Goal: Find specific page/section: Find specific page/section

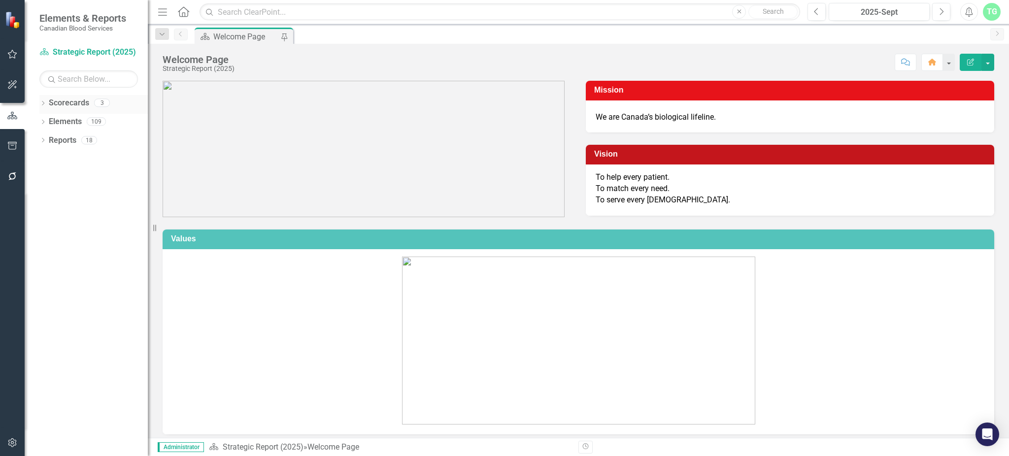
click at [50, 100] on link "Scorecards" at bounding box center [69, 103] width 40 height 11
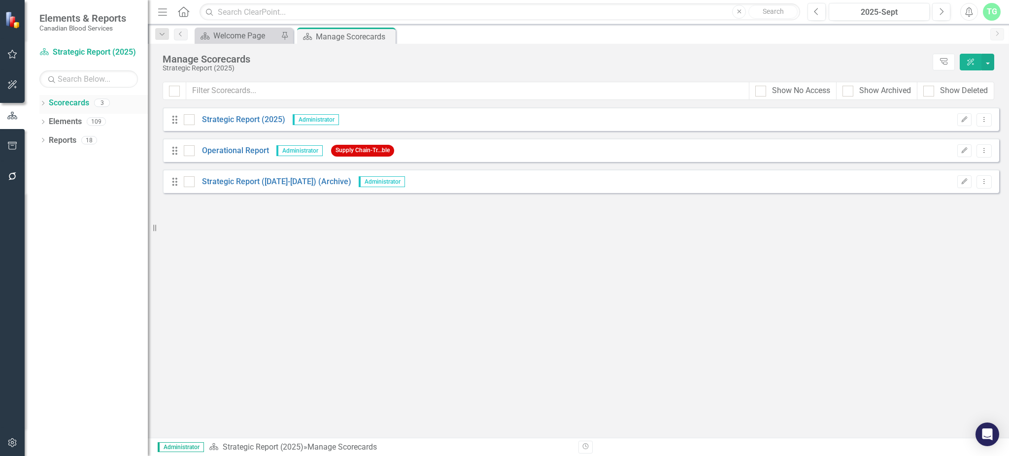
click at [40, 102] on icon "Dropdown" at bounding box center [42, 104] width 7 height 5
click at [90, 120] on link "Strategic Report (2025)" at bounding box center [101, 121] width 94 height 11
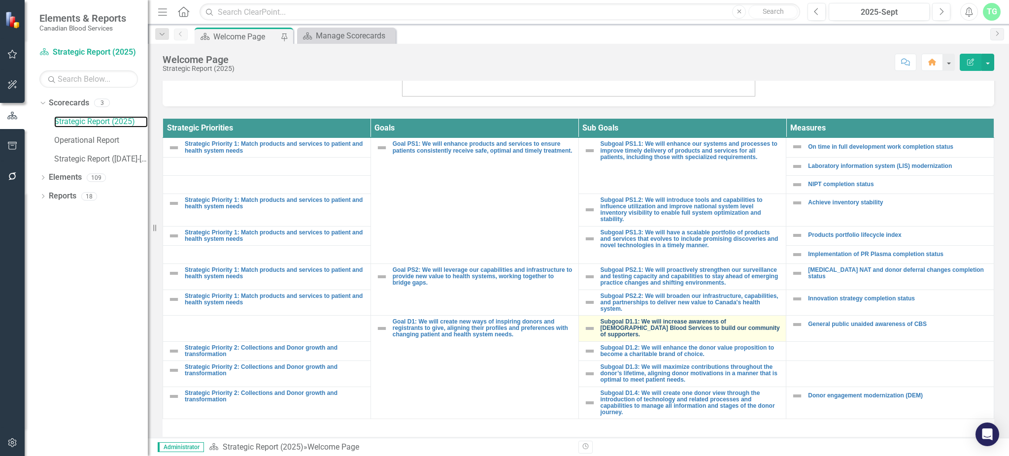
scroll to position [361, 0]
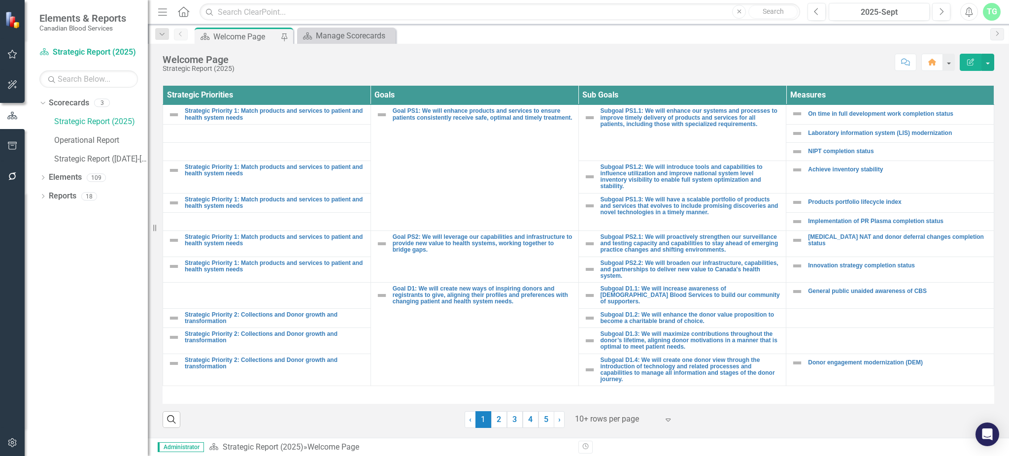
click at [591, 419] on div at bounding box center [617, 419] width 84 height 13
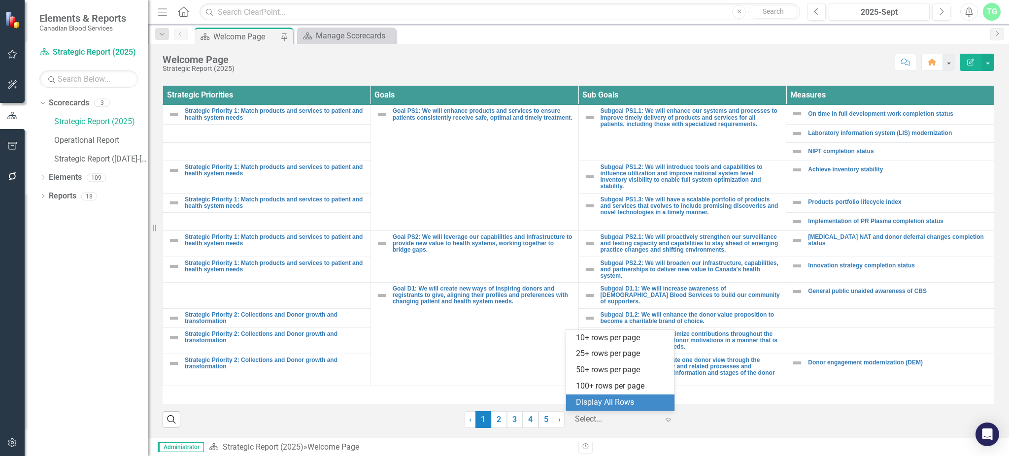
click at [602, 404] on div "Display All Rows" at bounding box center [622, 402] width 93 height 11
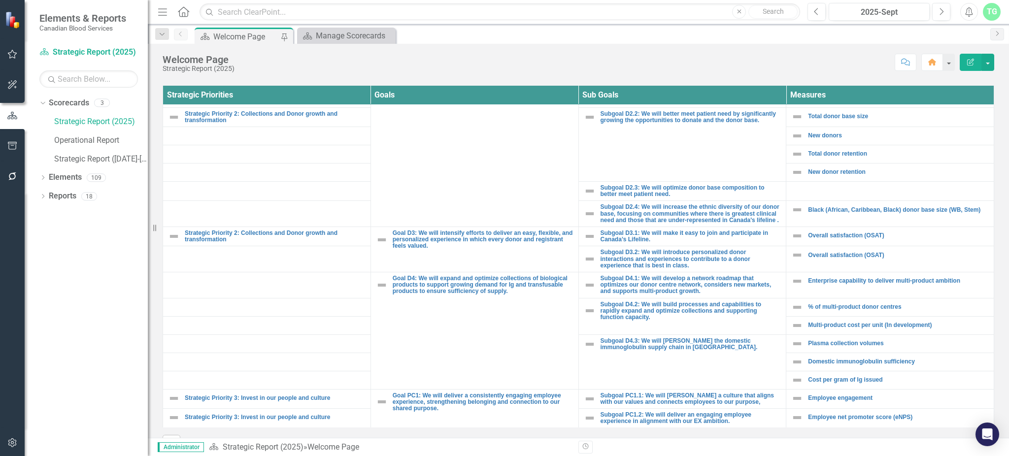
scroll to position [328, 0]
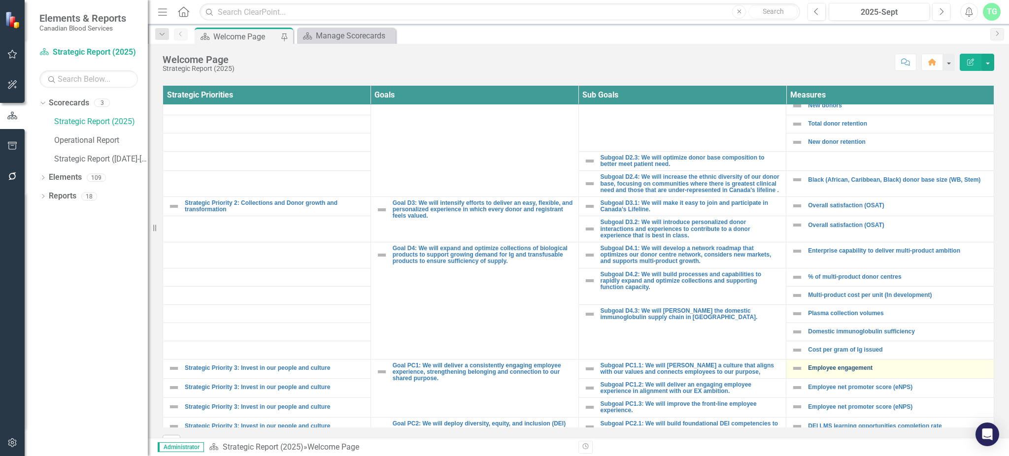
click at [853, 369] on link "Employee engagement" at bounding box center [898, 368] width 181 height 6
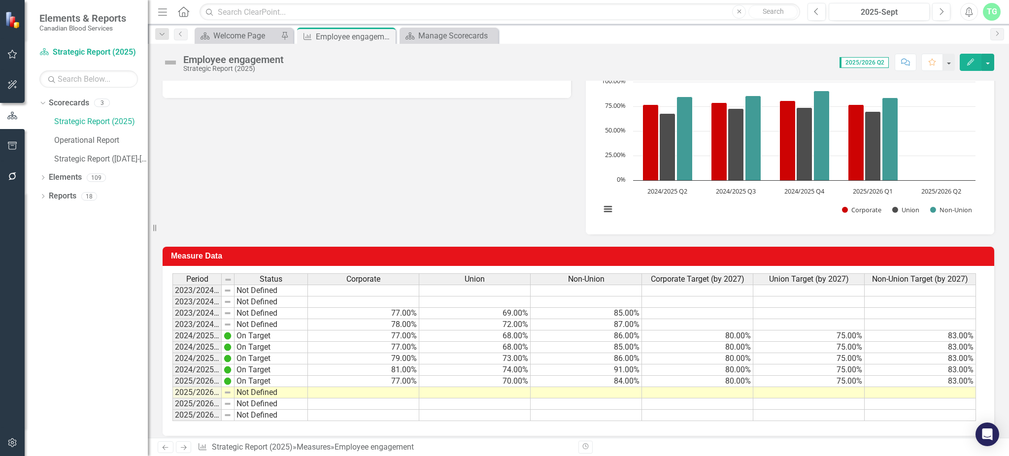
scroll to position [182, 0]
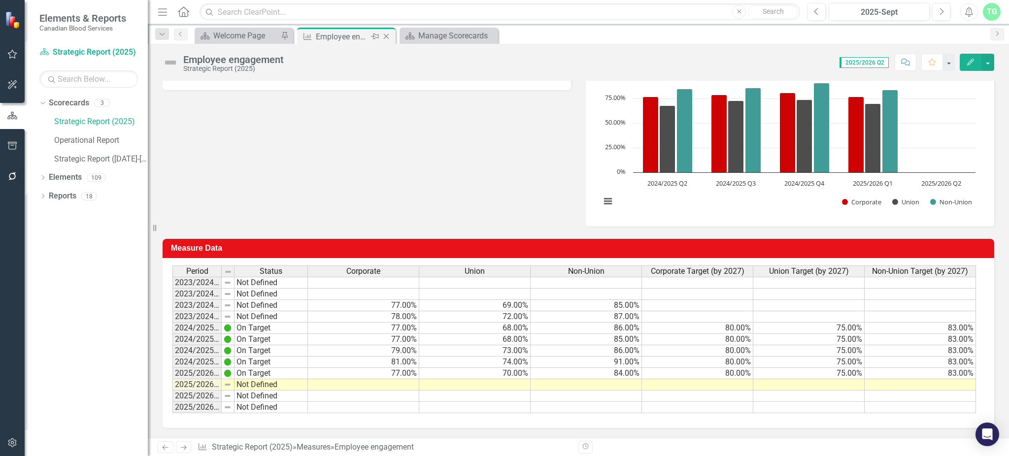
click at [389, 34] on icon "Close" at bounding box center [386, 37] width 10 height 8
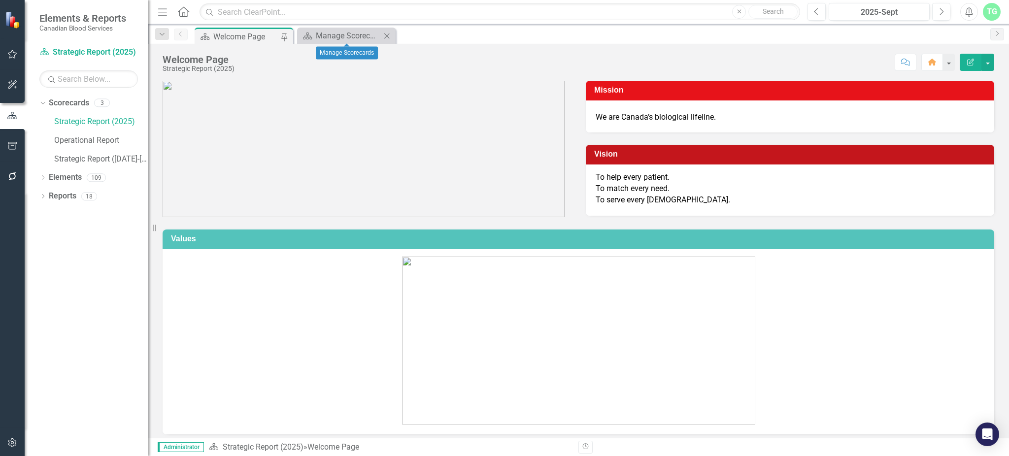
click at [389, 34] on icon "Close" at bounding box center [387, 36] width 10 height 8
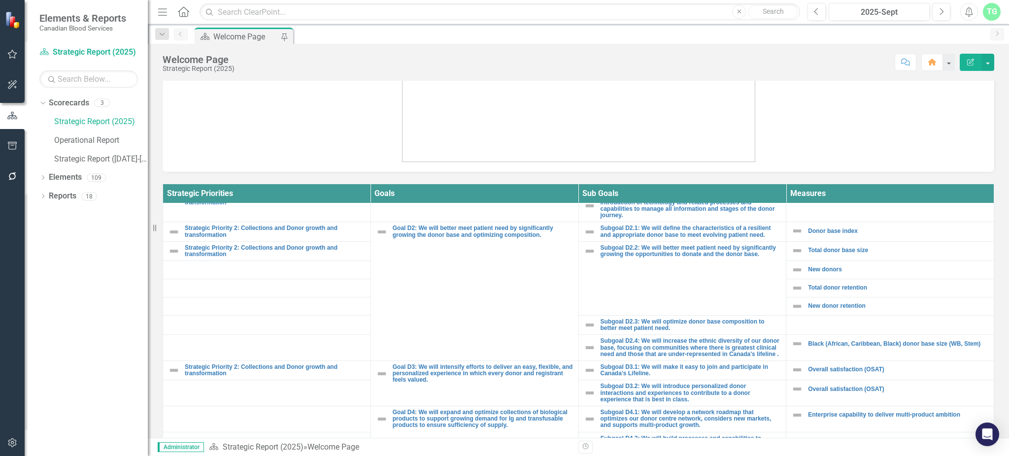
scroll to position [460, 0]
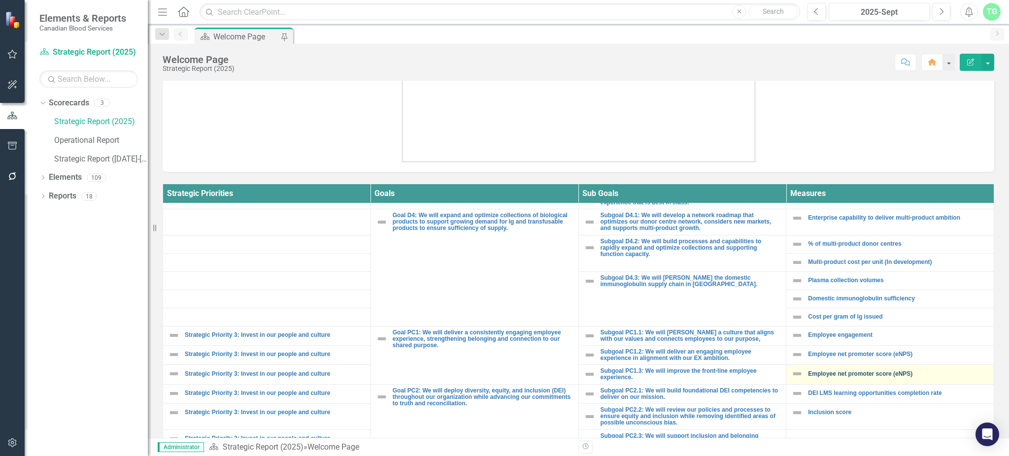
click at [884, 375] on link "Employee net promoter score (eNPS)" at bounding box center [898, 374] width 181 height 6
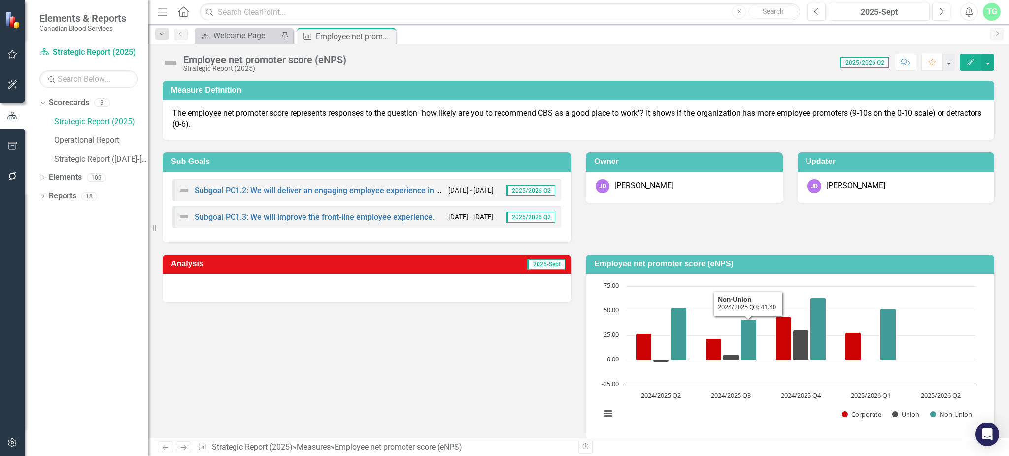
scroll to position [197, 0]
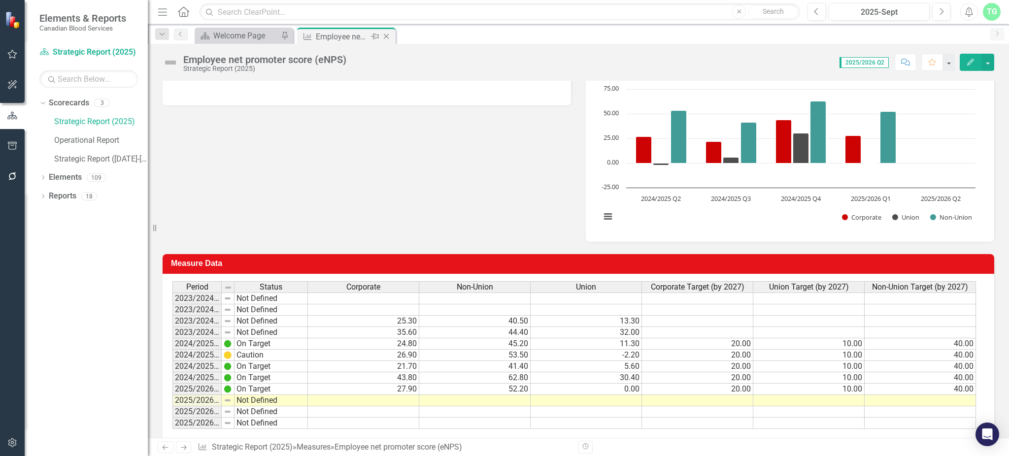
click at [384, 36] on icon "Close" at bounding box center [386, 37] width 10 height 8
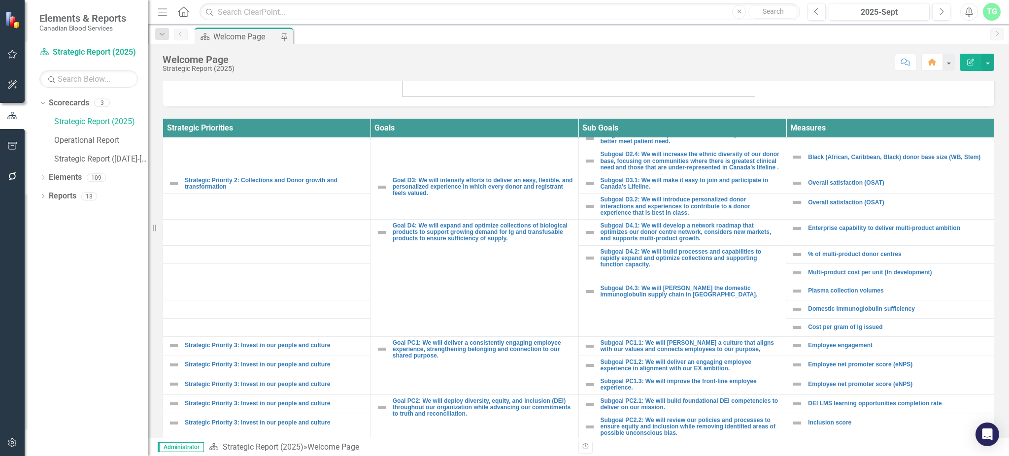
scroll to position [394, 0]
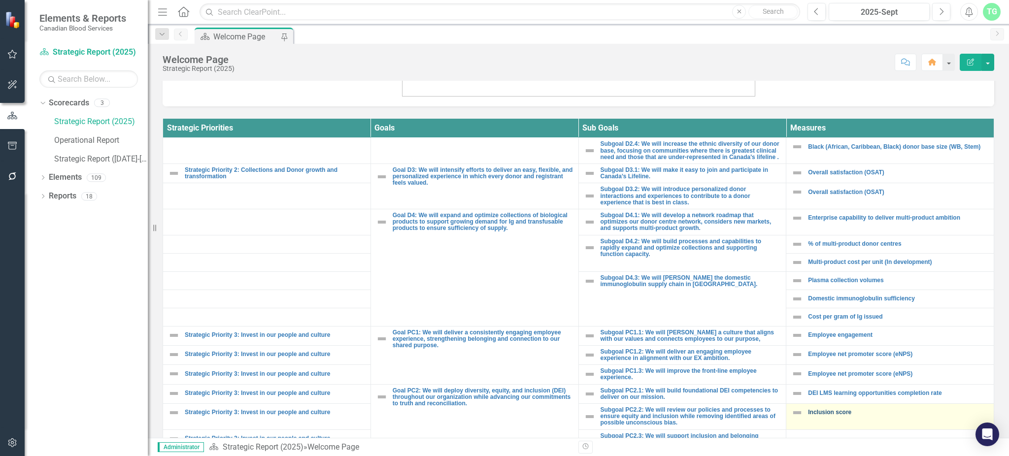
click at [829, 410] on link "Inclusion score" at bounding box center [898, 413] width 181 height 6
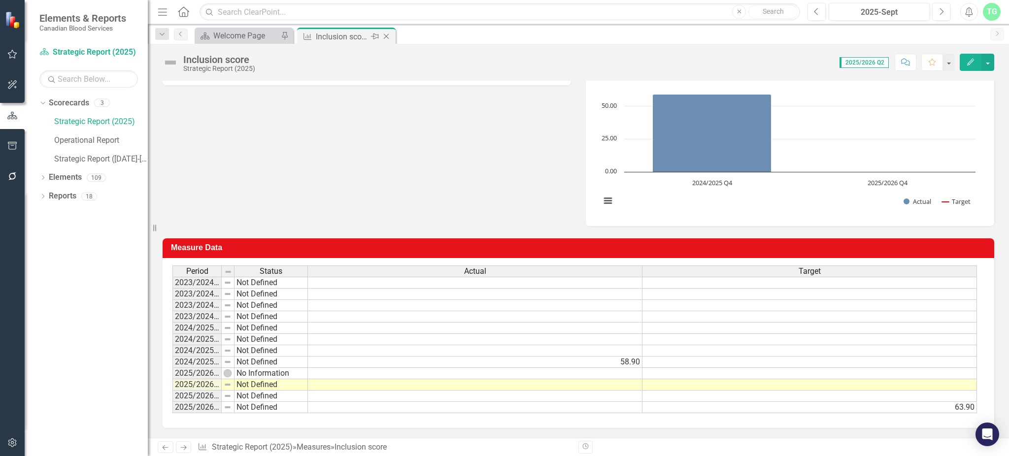
click at [389, 35] on icon "Close" at bounding box center [386, 37] width 10 height 8
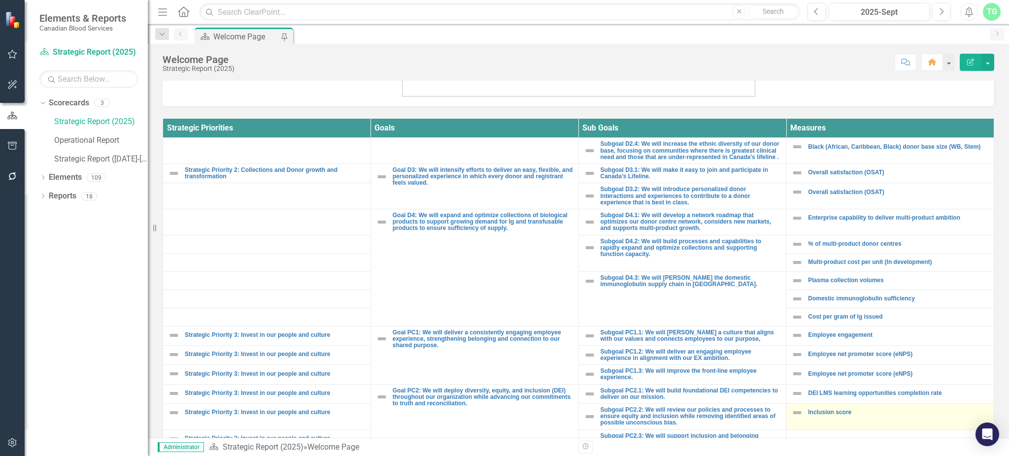
scroll to position [328, 0]
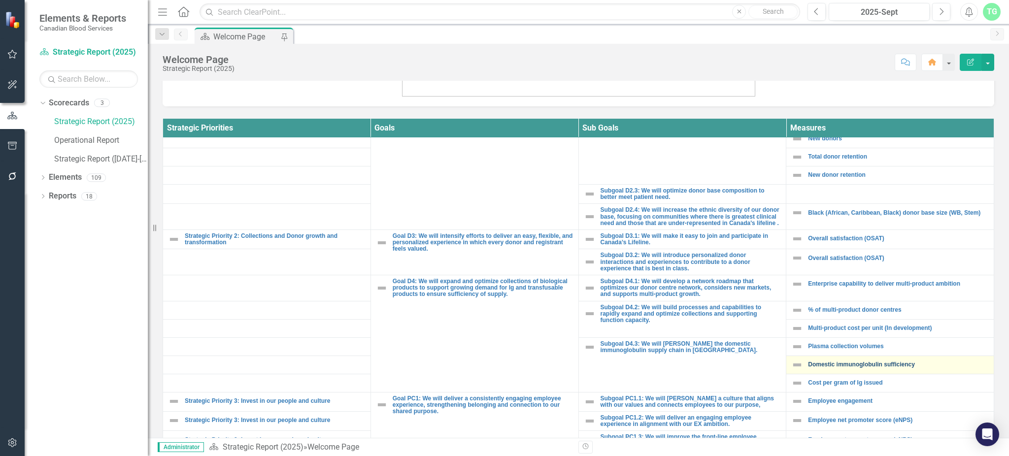
click at [866, 366] on link "Domestic immunoglobulin sufficiency" at bounding box center [898, 365] width 181 height 6
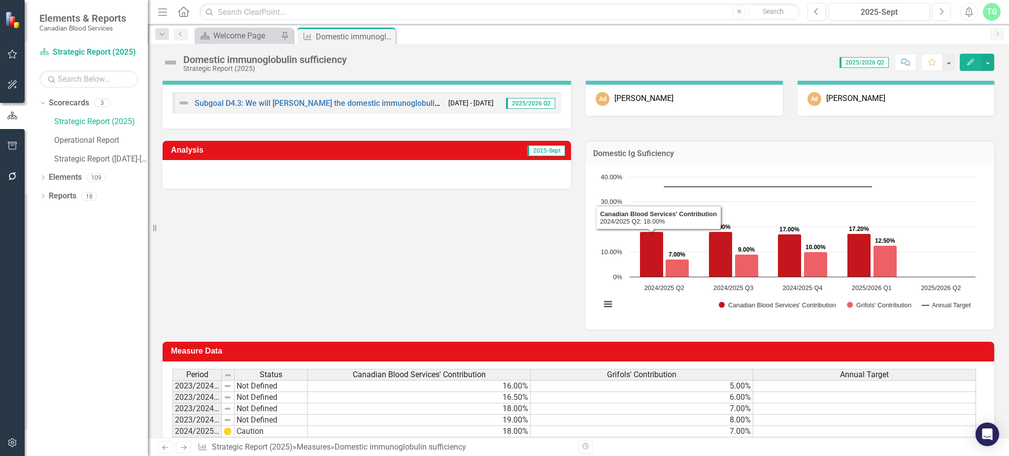
scroll to position [198, 0]
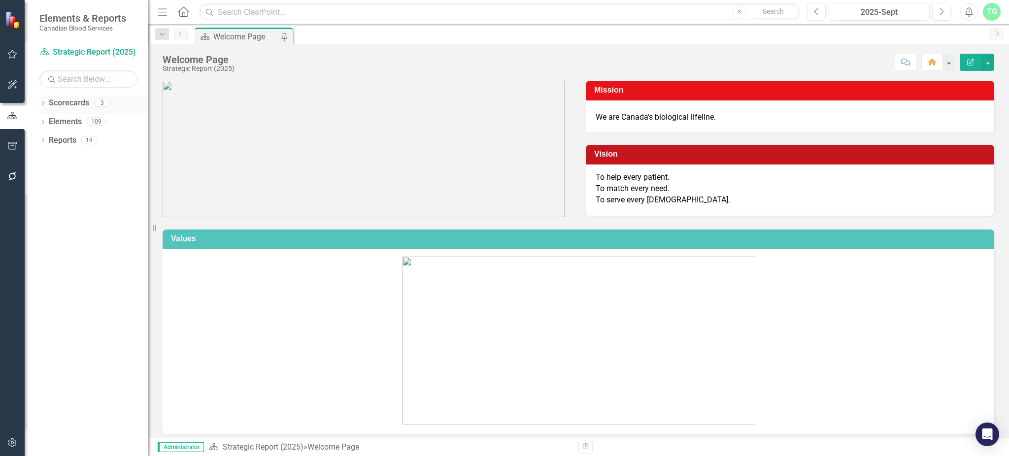
click at [41, 105] on icon "Dropdown" at bounding box center [42, 104] width 7 height 5
click at [78, 137] on link "Operational Report" at bounding box center [101, 140] width 94 height 11
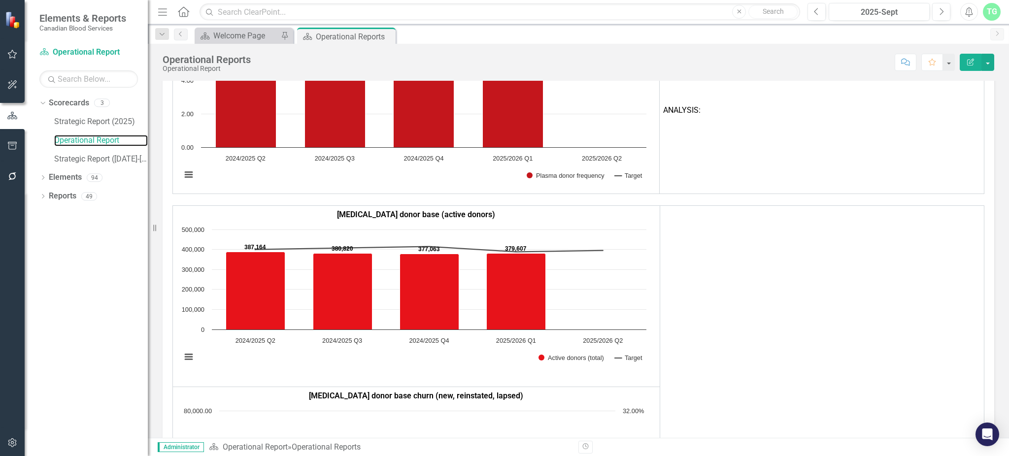
scroll to position [1214, 0]
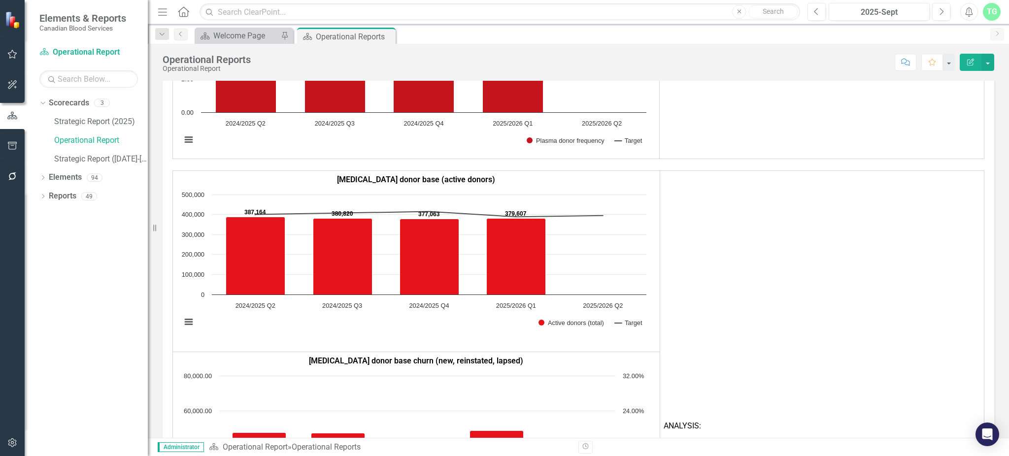
click at [418, 178] on strong "Whole blood donor base (active donors)" at bounding box center [416, 179] width 158 height 9
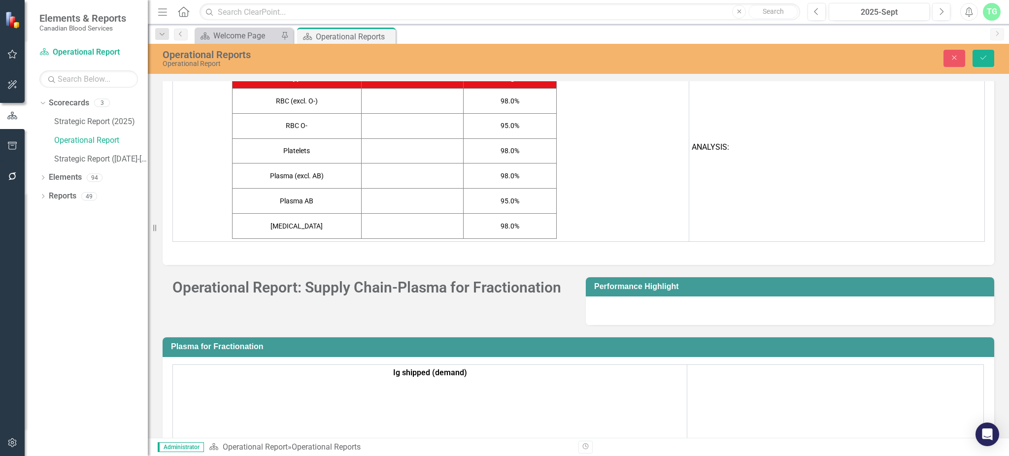
scroll to position [1218, 0]
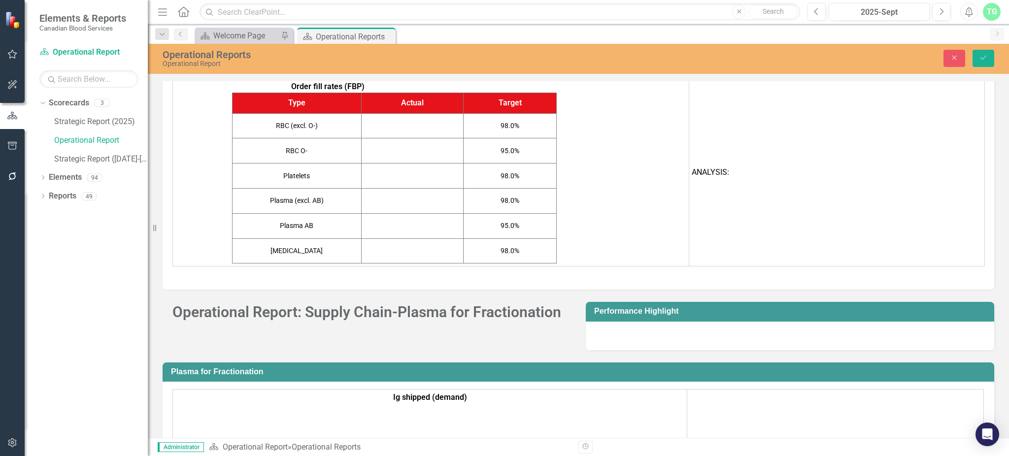
type textarea "<table style="border-collapse: collapse; width: 100%; border-spacing: 3px; bord…"
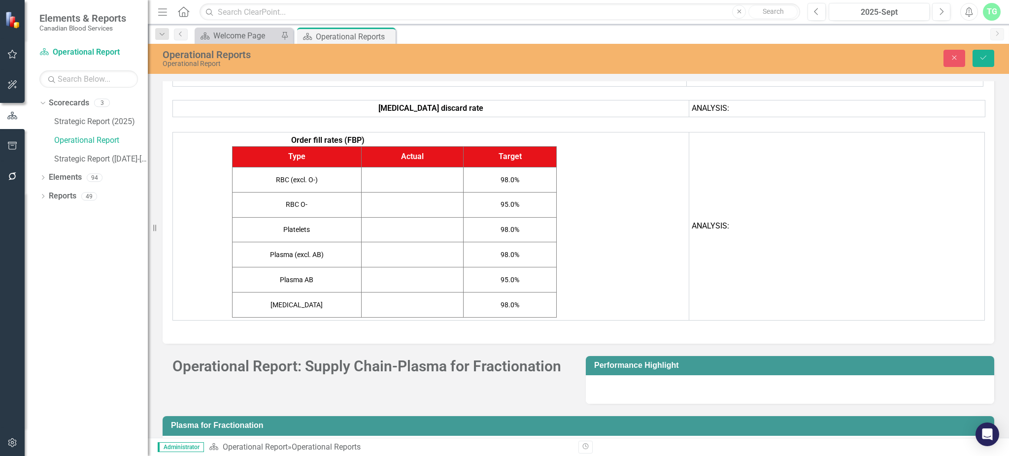
scroll to position [0, 0]
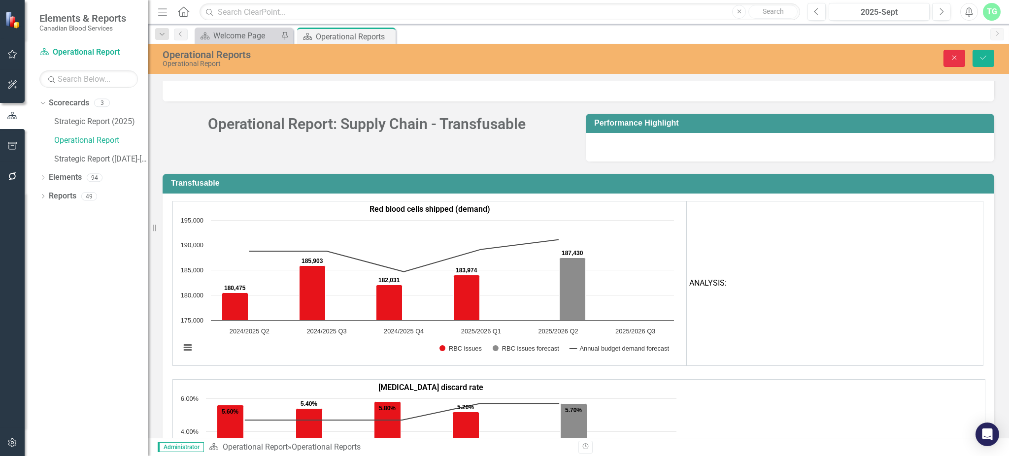
click at [960, 61] on button "Close" at bounding box center [955, 58] width 22 height 17
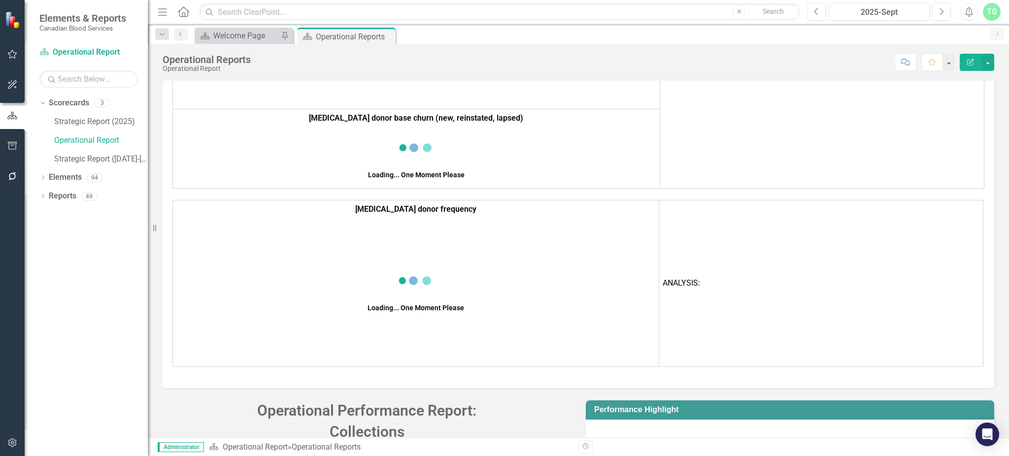
scroll to position [1214, 0]
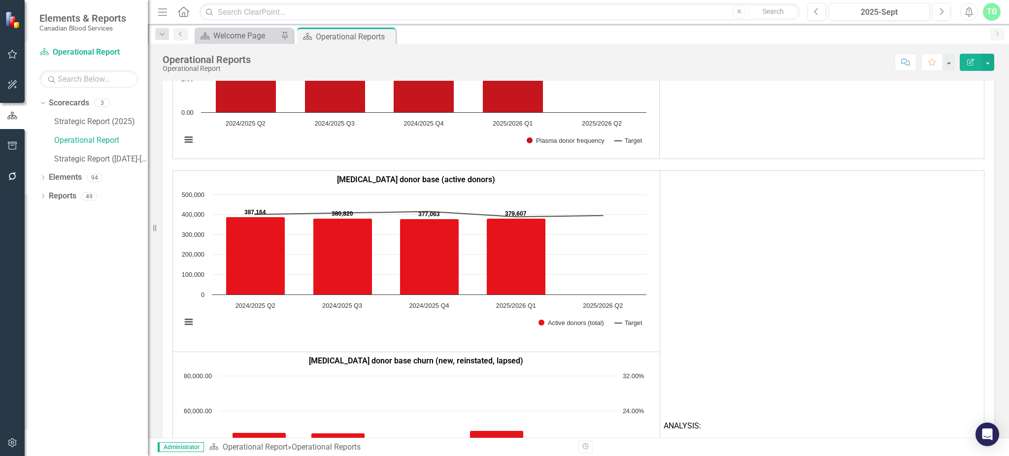
click at [37, 177] on div "Dropdown Scorecards 3 Strategic Report (2025) Operational Report Strategic Repo…" at bounding box center [86, 275] width 123 height 361
click at [42, 176] on icon "Dropdown" at bounding box center [42, 178] width 7 height 5
click at [45, 197] on icon "Dropdown" at bounding box center [47, 197] width 7 height 5
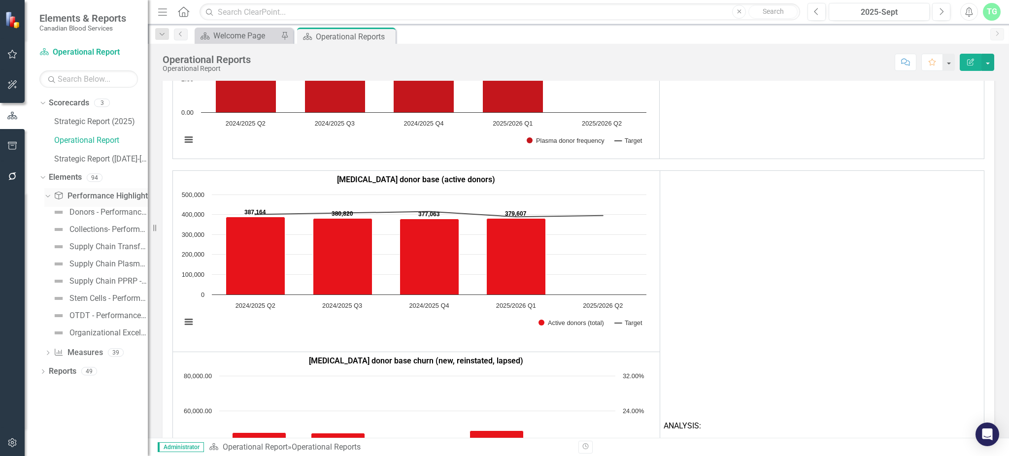
click at [50, 201] on div "Dropdown Performance Highlight Performance Highlights 8" at bounding box center [95, 197] width 103 height 19
click at [48, 197] on icon at bounding box center [47, 196] width 4 height 2
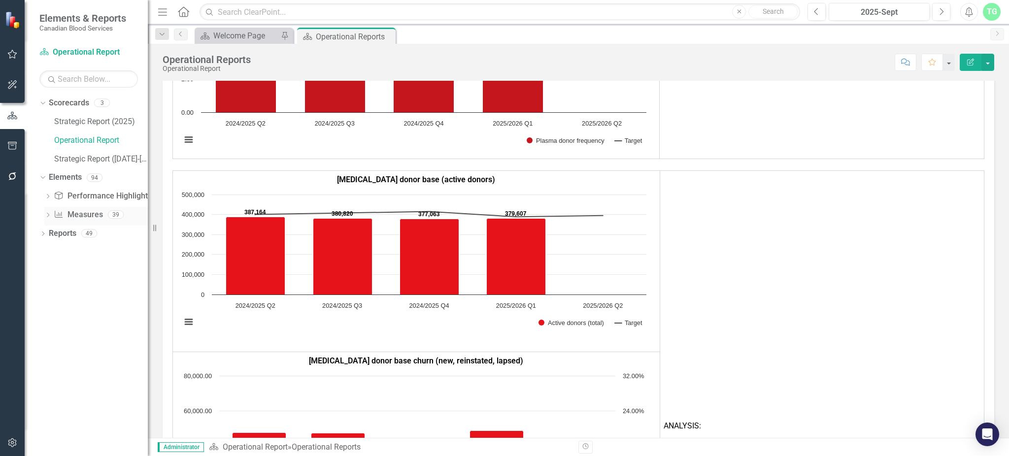
click at [46, 215] on icon "Dropdown" at bounding box center [47, 215] width 7 height 5
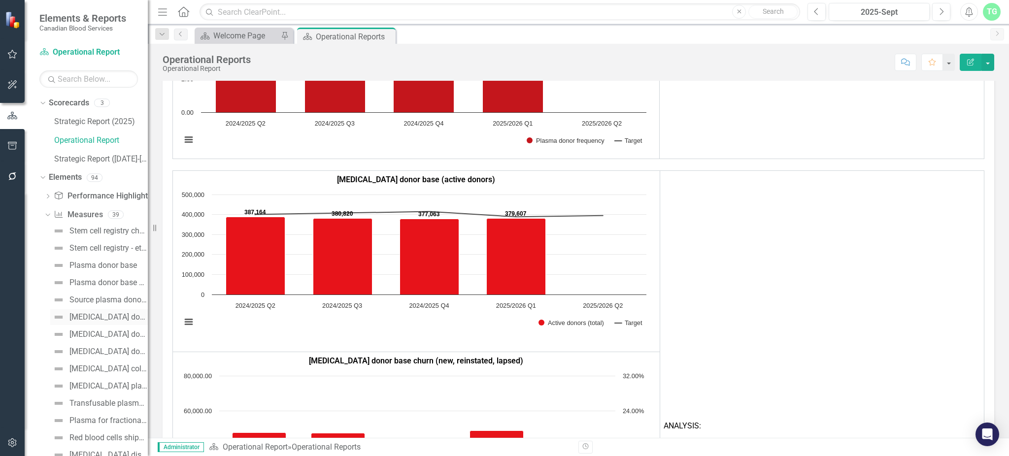
click at [103, 314] on div "Whole blood donor base (active donors)" at bounding box center [108, 317] width 78 height 9
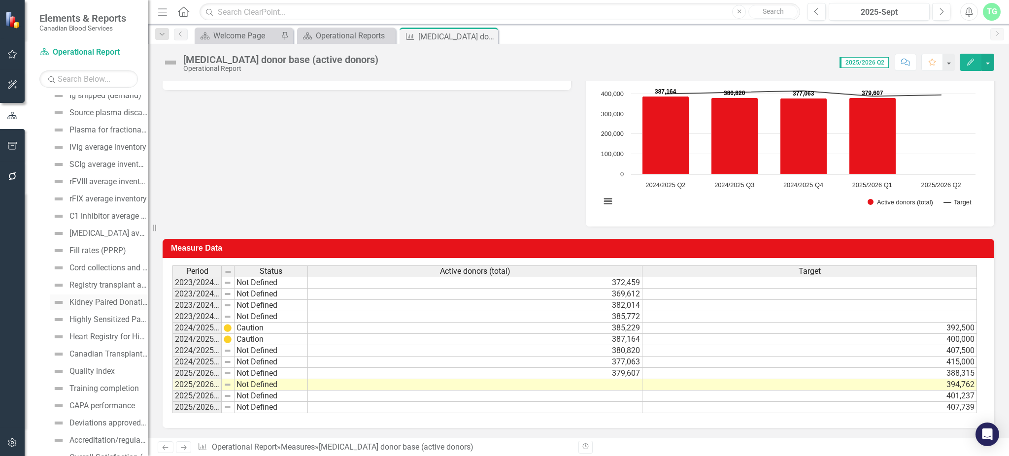
scroll to position [460, 0]
click at [86, 305] on div "Quality index" at bounding box center [91, 305] width 45 height 9
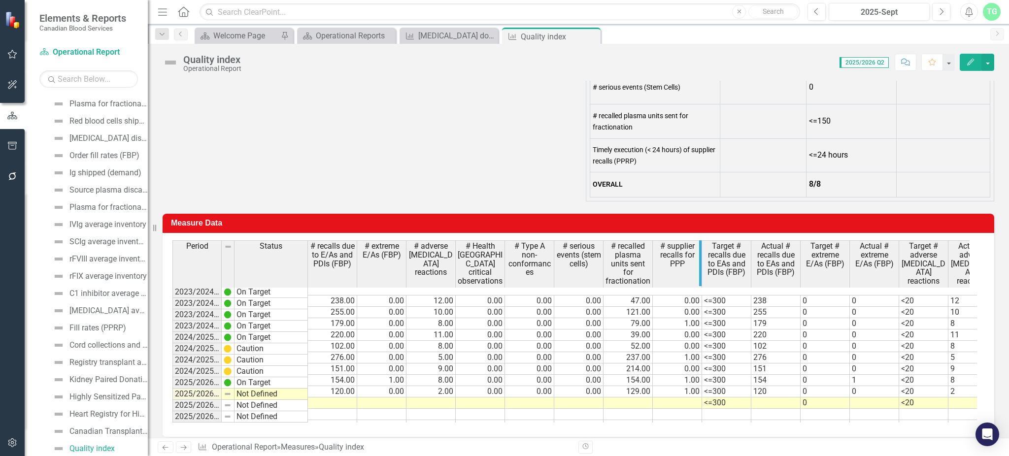
scroll to position [328, 0]
